Goal: Information Seeking & Learning: Understand process/instructions

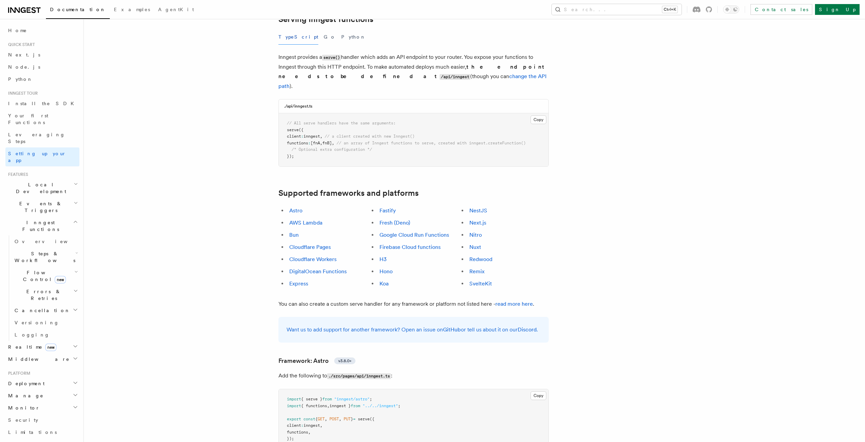
scroll to position [246, 0]
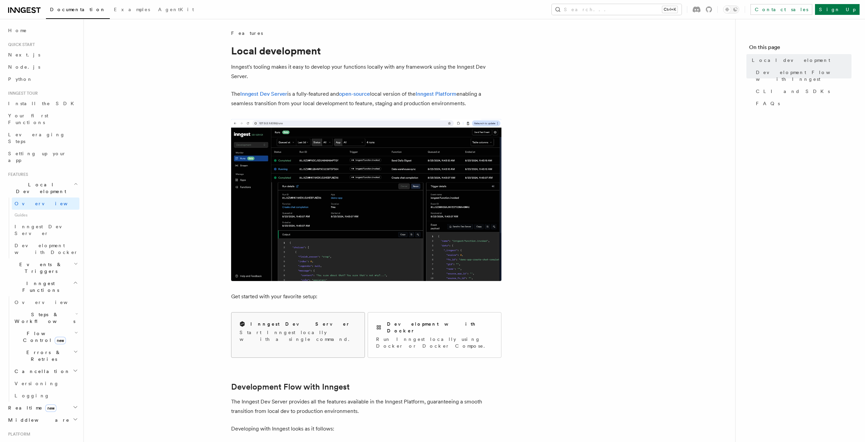
click at [291, 334] on p "Start Inngest locally with a single command." at bounding box center [298, 336] width 117 height 14
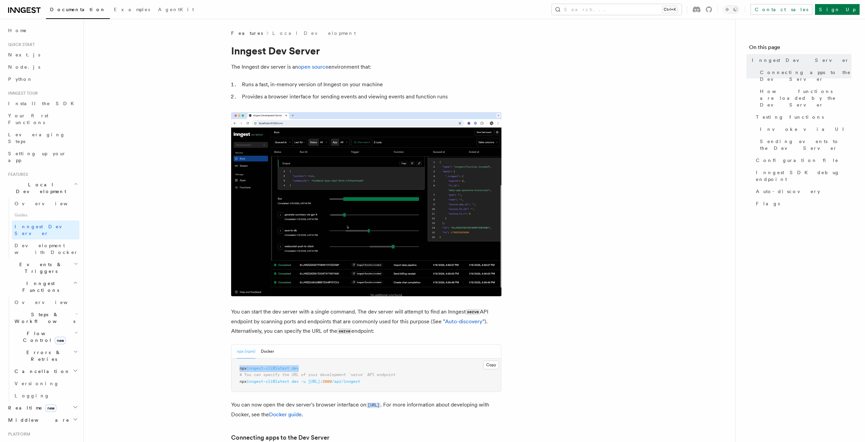
drag, startPoint x: 309, startPoint y: 367, endPoint x: 236, endPoint y: 366, distance: 72.3
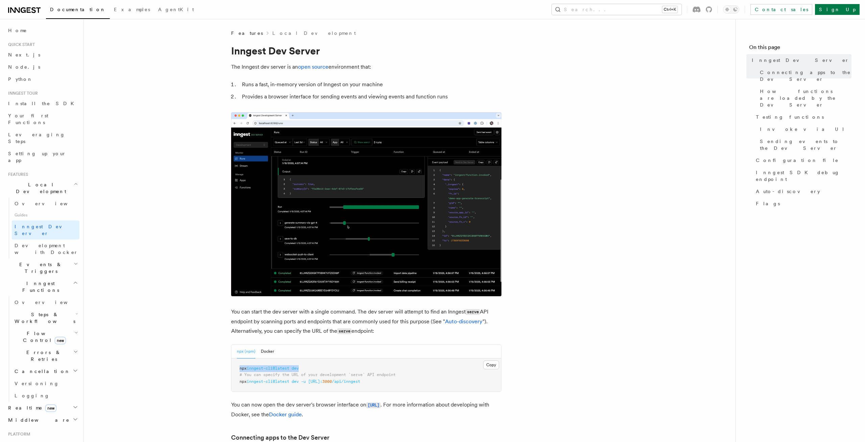
click at [236, 366] on pre "npx inngest-cli@latest dev # You can specify the URL of your development `serve…" at bounding box center [367, 374] width 270 height 33
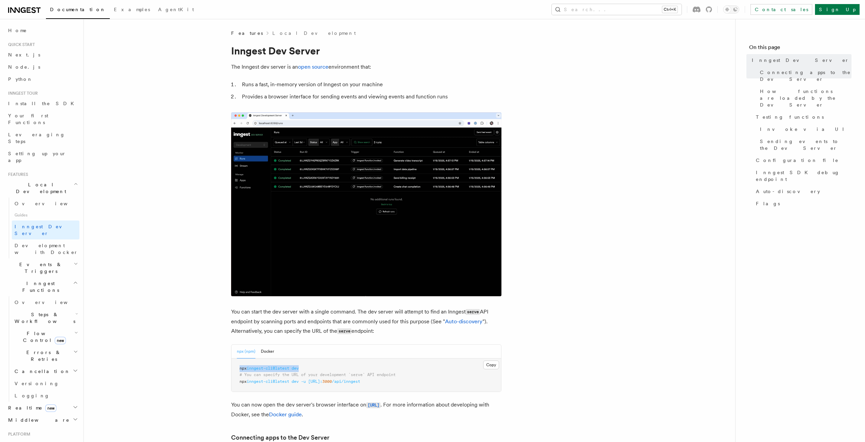
copy span "npx inngest-cli@latest dev"
click at [834, 242] on nav "On this page Inngest Dev Server Connecting apps to the Dev Server How functions…" at bounding box center [800, 230] width 130 height 423
drag, startPoint x: 390, startPoint y: 381, endPoint x: 239, endPoint y: 384, distance: 151.8
click at [239, 384] on pre "npx inngest-cli@latest dev # You can specify the URL of your development `serve…" at bounding box center [367, 374] width 270 height 33
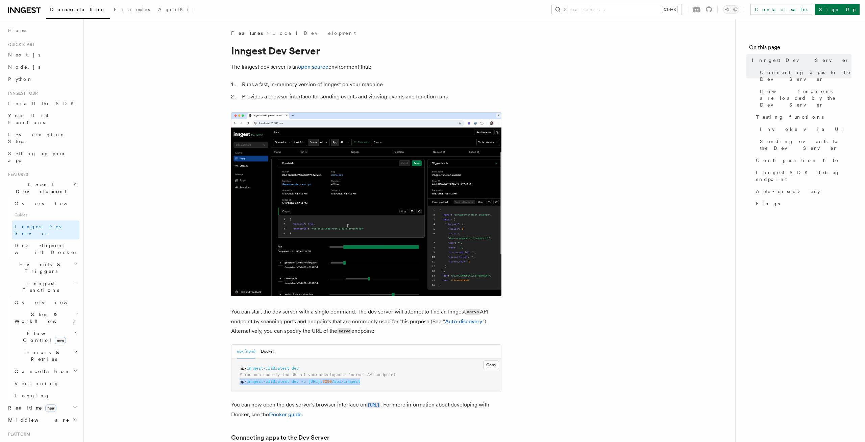
copy span "npx inngest-cli@latest dev -u [URL]: 3000 /api/inngest"
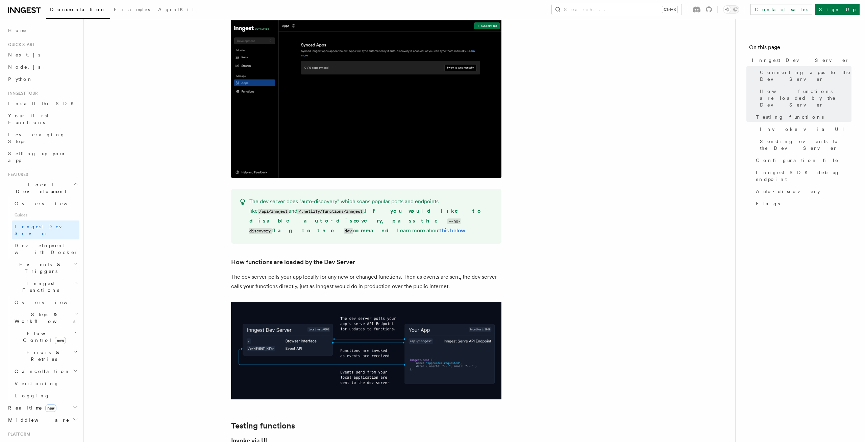
scroll to position [352, 0]
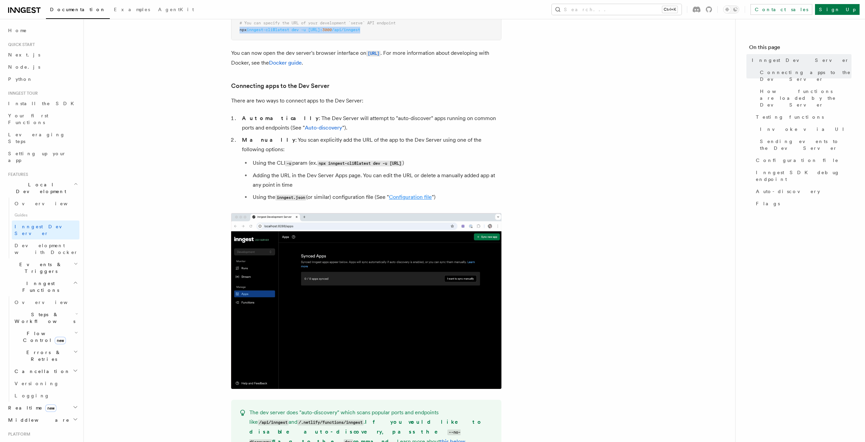
click at [420, 194] on link "Configuration file" at bounding box center [410, 197] width 43 height 6
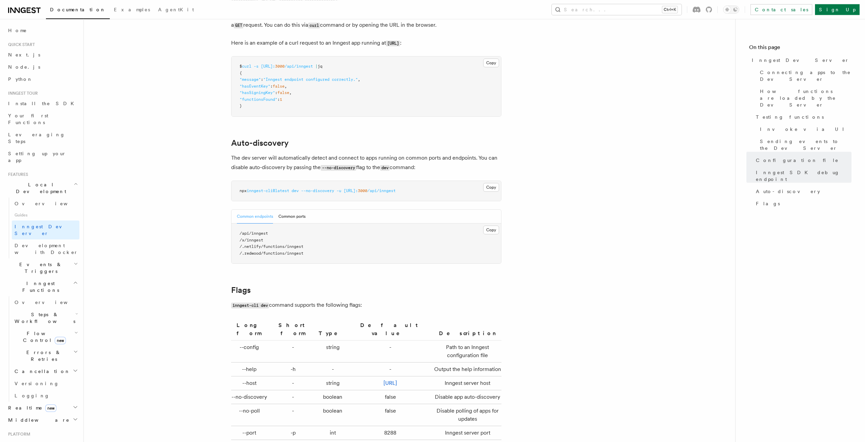
scroll to position [1994, 0]
